Goal: Information Seeking & Learning: Learn about a topic

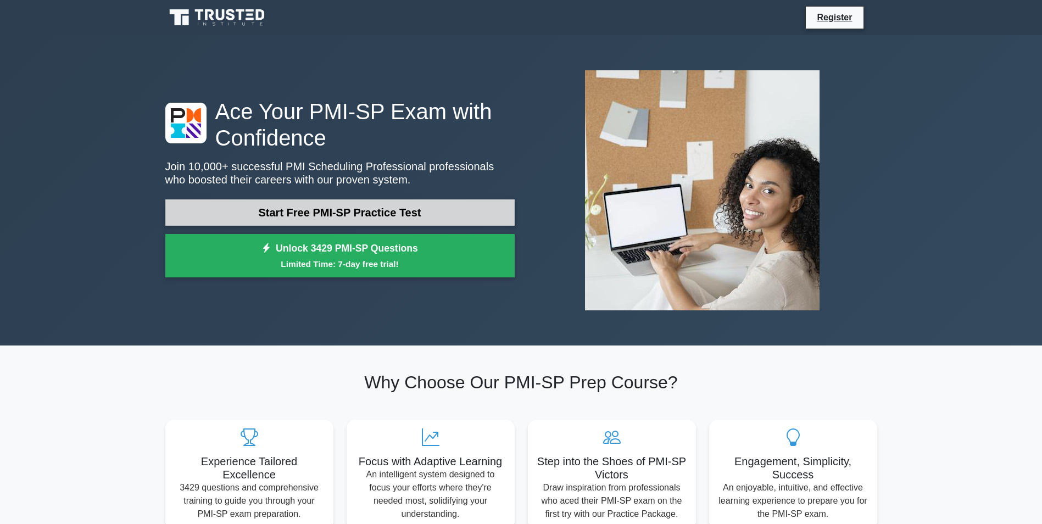
click at [325, 210] on link "Start Free PMI-SP Practice Test" at bounding box center [339, 212] width 349 height 26
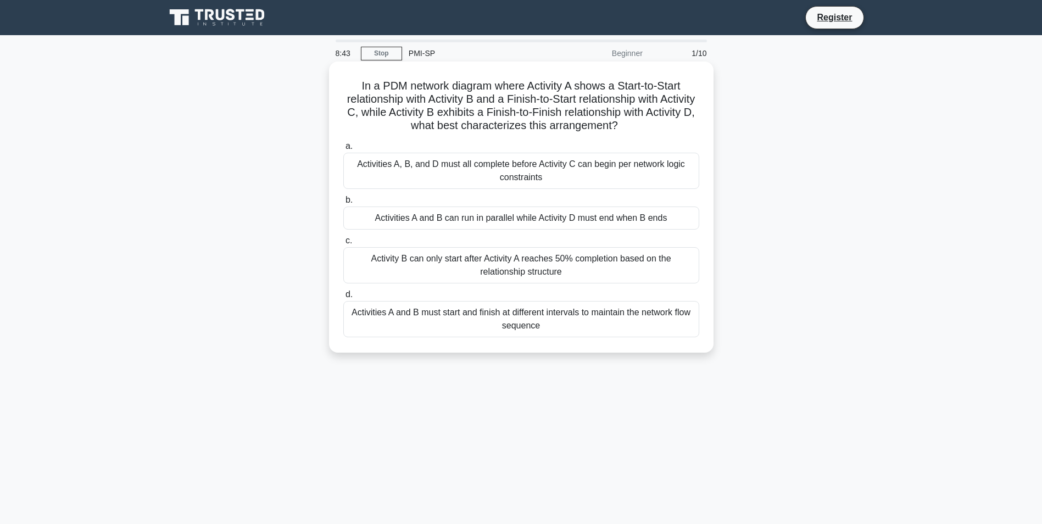
click at [525, 220] on div "Activities A and B can run in parallel while Activity D must end when B ends" at bounding box center [521, 217] width 356 height 23
click at [343, 204] on input "b. Activities A and B can run in parallel while Activity D must end when B ends" at bounding box center [343, 200] width 0 height 7
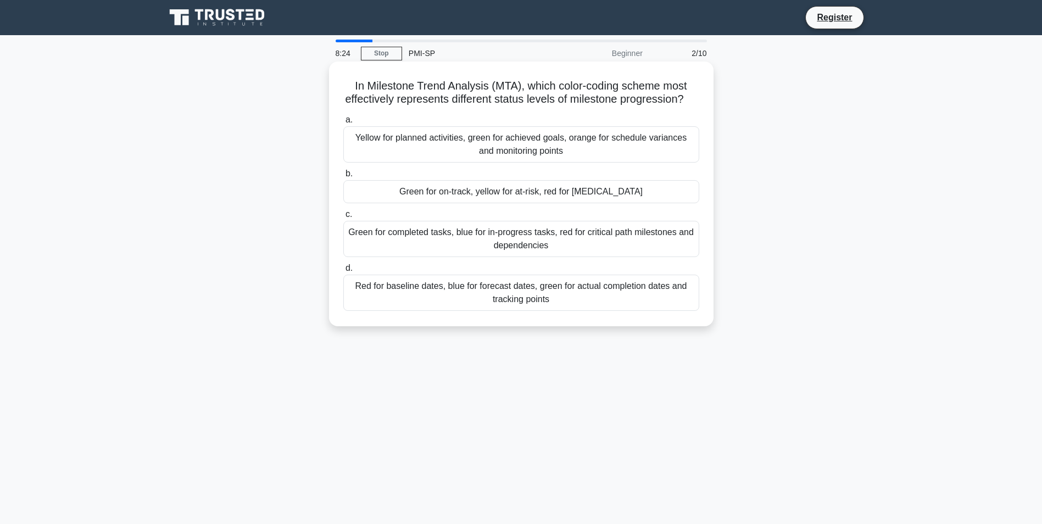
click at [466, 203] on div "Green for on-track, yellow for at-risk, red for [MEDICAL_DATA]" at bounding box center [521, 191] width 356 height 23
click at [343, 177] on input "[PERSON_NAME] for on-track, yellow for at-risk, red for [MEDICAL_DATA]" at bounding box center [343, 173] width 0 height 7
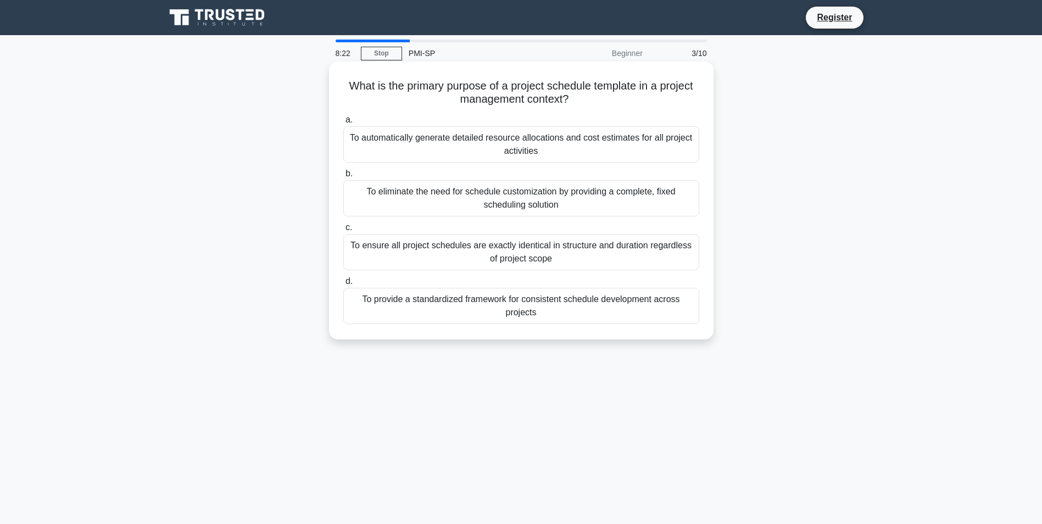
click at [550, 148] on div "To automatically generate detailed resource allocations and cost estimates for …" at bounding box center [521, 144] width 356 height 36
click at [343, 124] on input "a. To automatically generate detailed resource allocations and cost estimates f…" at bounding box center [343, 119] width 0 height 7
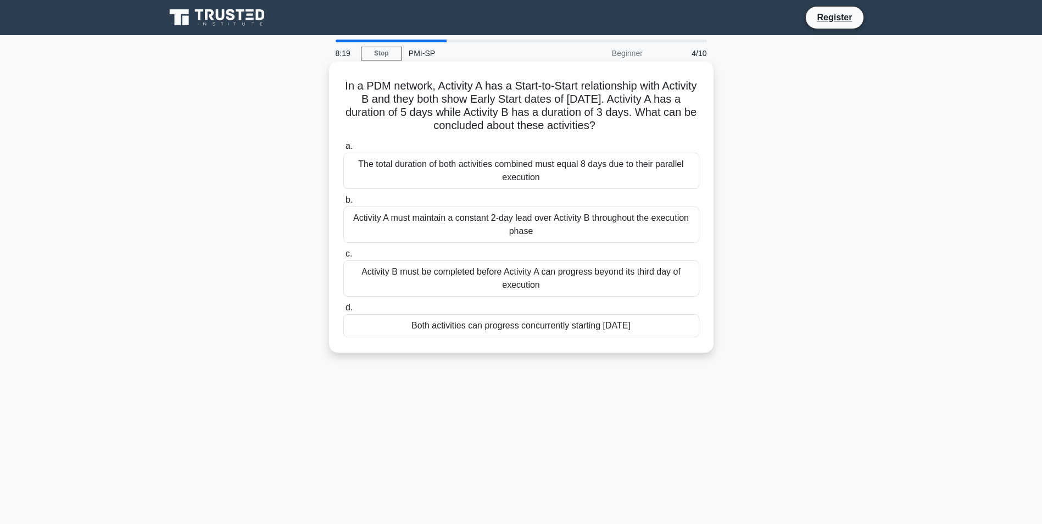
click at [513, 180] on div "The total duration of both activities combined must equal 8 days due to their p…" at bounding box center [521, 171] width 356 height 36
click at [343, 150] on input "a. The total duration of both activities combined must equal 8 days due to thei…" at bounding box center [343, 146] width 0 height 7
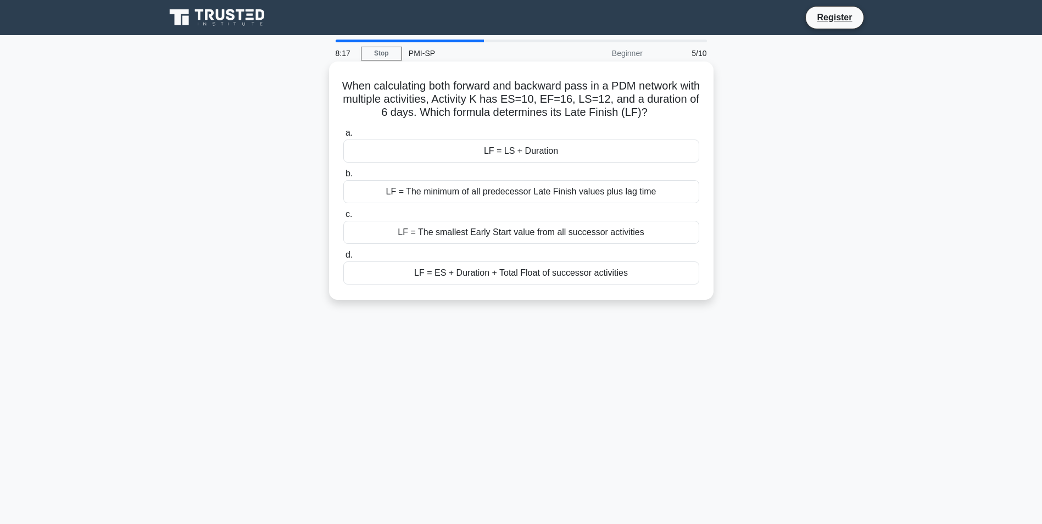
click at [510, 194] on div "LF = The minimum of all predecessor Late Finish values plus lag time" at bounding box center [521, 191] width 356 height 23
click at [343, 177] on input "b. LF = The minimum of all predecessor Late Finish values plus lag time" at bounding box center [343, 173] width 0 height 7
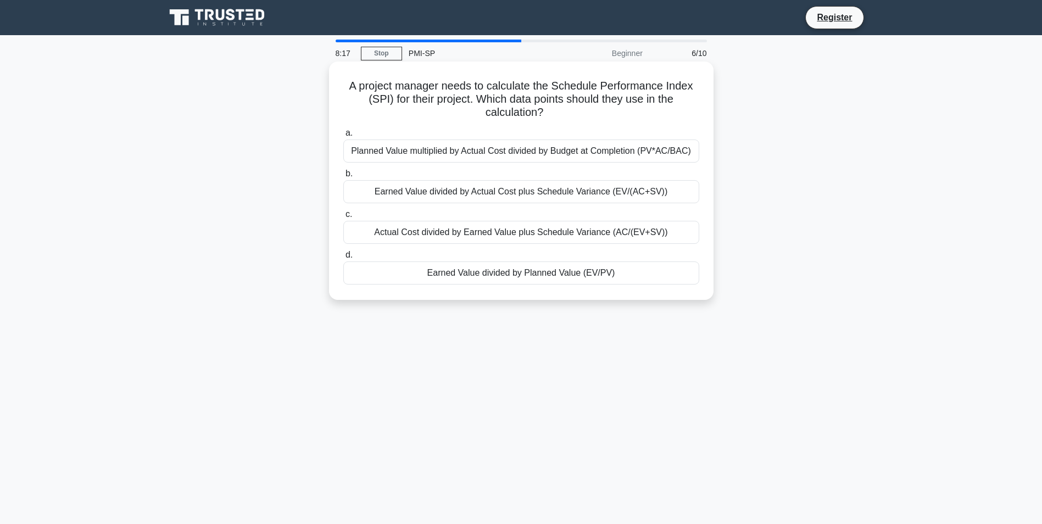
click at [508, 219] on label "c. Actual Cost divided by Earned Value plus Schedule Variance (AC/(EV+SV))" at bounding box center [521, 226] width 356 height 36
click at [343, 218] on input "c. Actual Cost divided by Earned Value plus Schedule Variance (AC/(EV+SV))" at bounding box center [343, 214] width 0 height 7
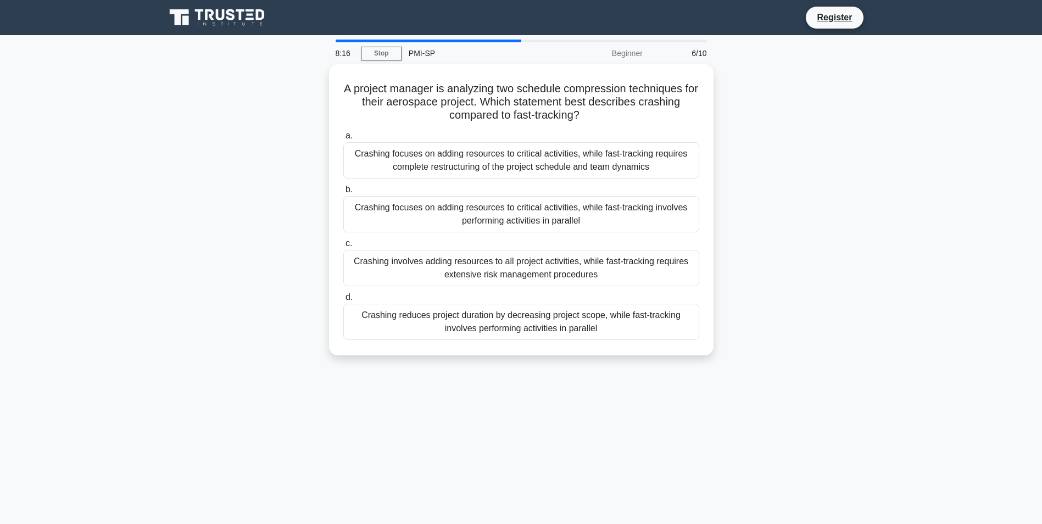
click at [523, 200] on div "Crashing focuses on adding resources to critical activities, while fast-trackin…" at bounding box center [521, 214] width 356 height 36
click at [343, 193] on input "b. Crashing focuses on adding resources to critical activities, while fast-trac…" at bounding box center [343, 189] width 0 height 7
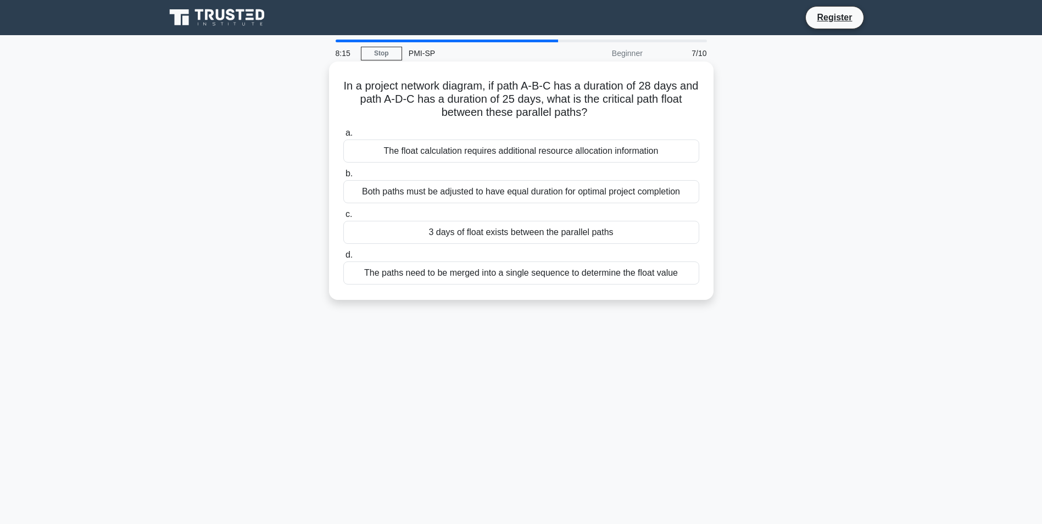
click at [504, 261] on label "d. The paths need to be merged into a single sequence to determine the float va…" at bounding box center [521, 266] width 356 height 36
click at [343, 259] on input "d. The paths need to be merged into a single sequence to determine the float va…" at bounding box center [343, 254] width 0 height 7
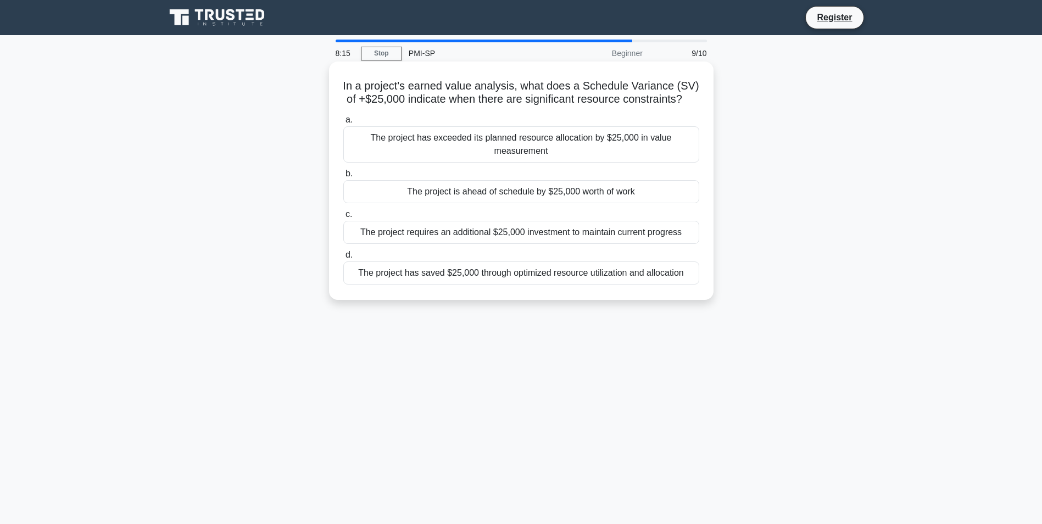
click at [514, 203] on div "The project is ahead of schedule by $25,000 worth of work" at bounding box center [521, 191] width 356 height 23
click at [343, 177] on input "b. The project is ahead of schedule by $25,000 worth of work" at bounding box center [343, 173] width 0 height 7
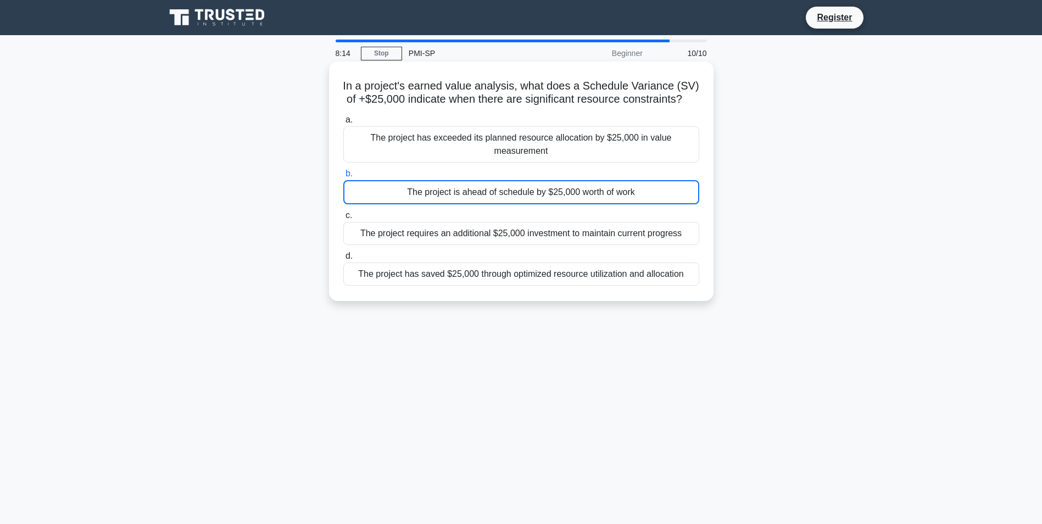
click at [505, 245] on div "The project requires an additional $25,000 investment to maintain current progr…" at bounding box center [521, 233] width 356 height 23
click at [343, 219] on input "c. The project requires an additional $25,000 investment to maintain current pr…" at bounding box center [343, 215] width 0 height 7
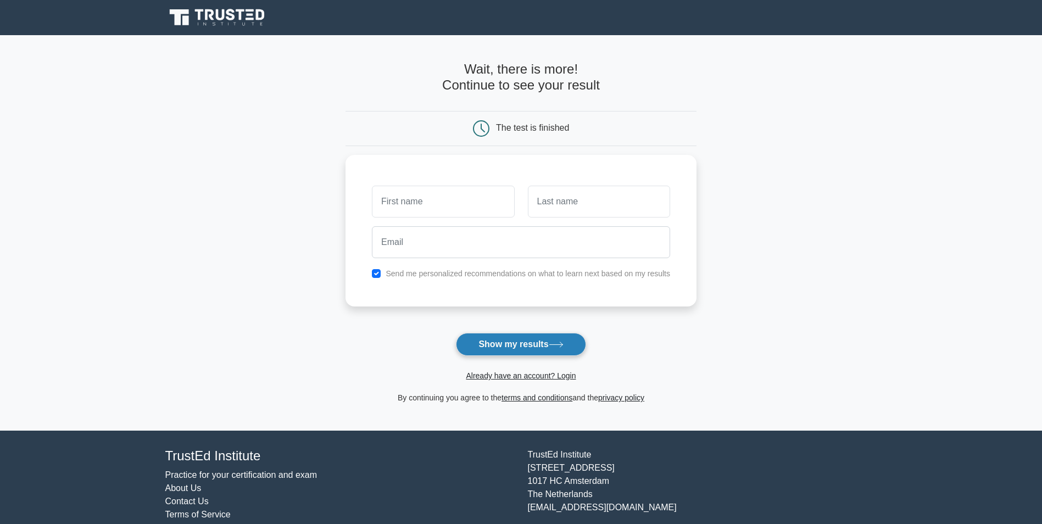
click at [508, 344] on button "Show my results" at bounding box center [521, 344] width 130 height 23
